Goal: Information Seeking & Learning: Learn about a topic

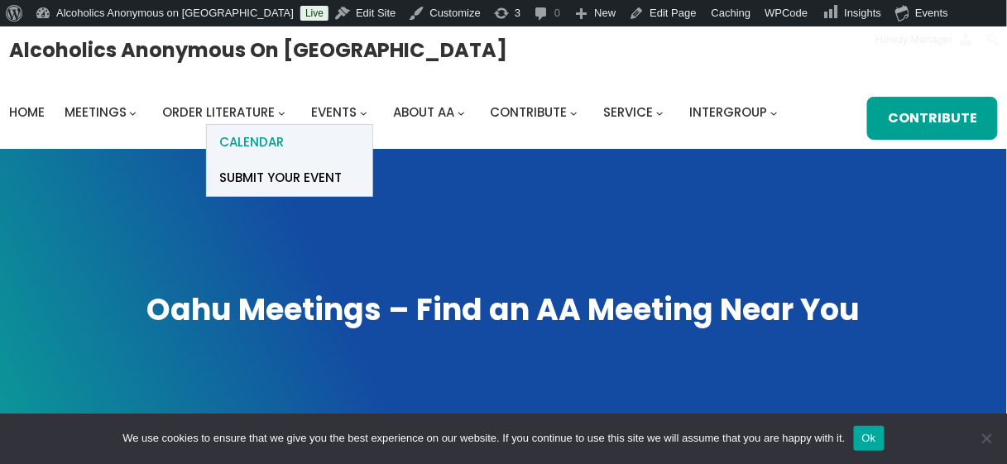
click at [270, 140] on span "Calendar" at bounding box center [251, 142] width 65 height 23
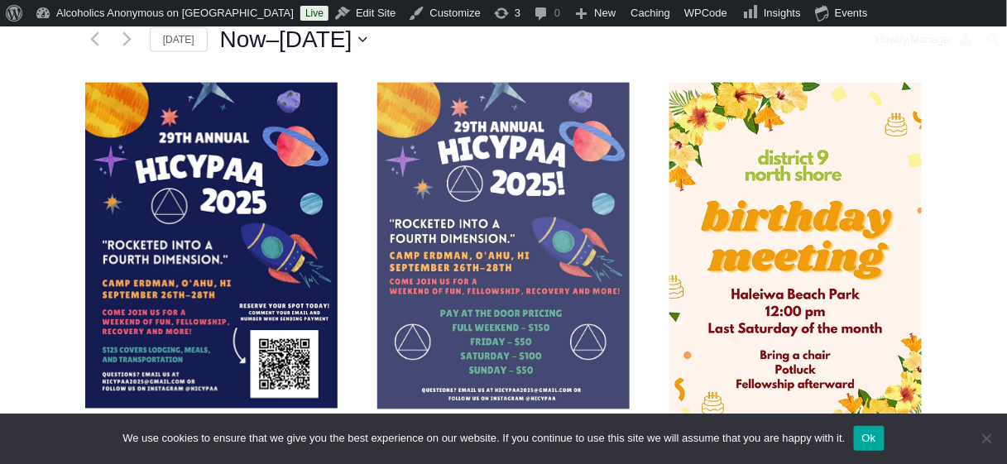
scroll to position [500, 0]
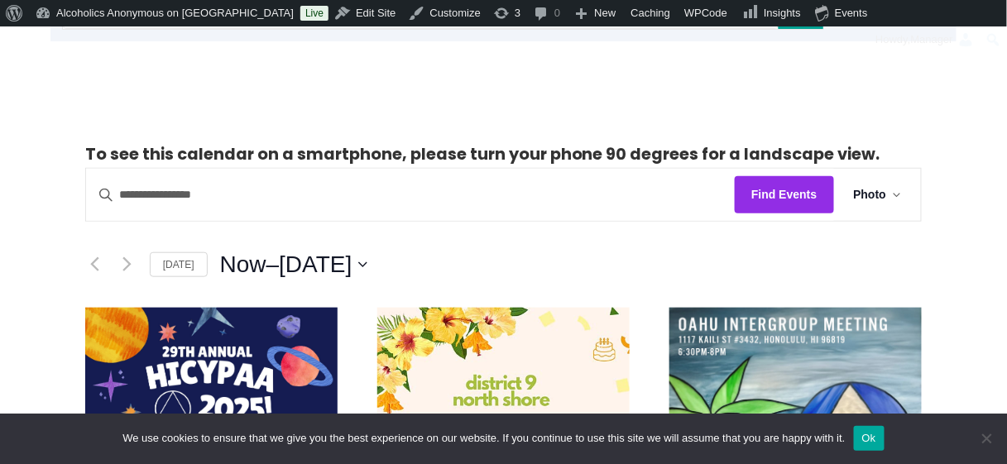
scroll to position [281, 0]
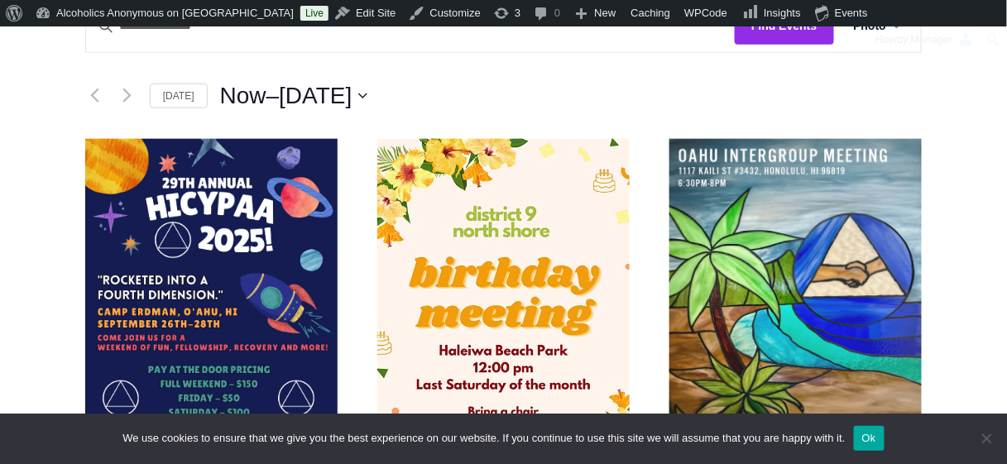
scroll to position [448, 0]
